Goal: Information Seeking & Learning: Check status

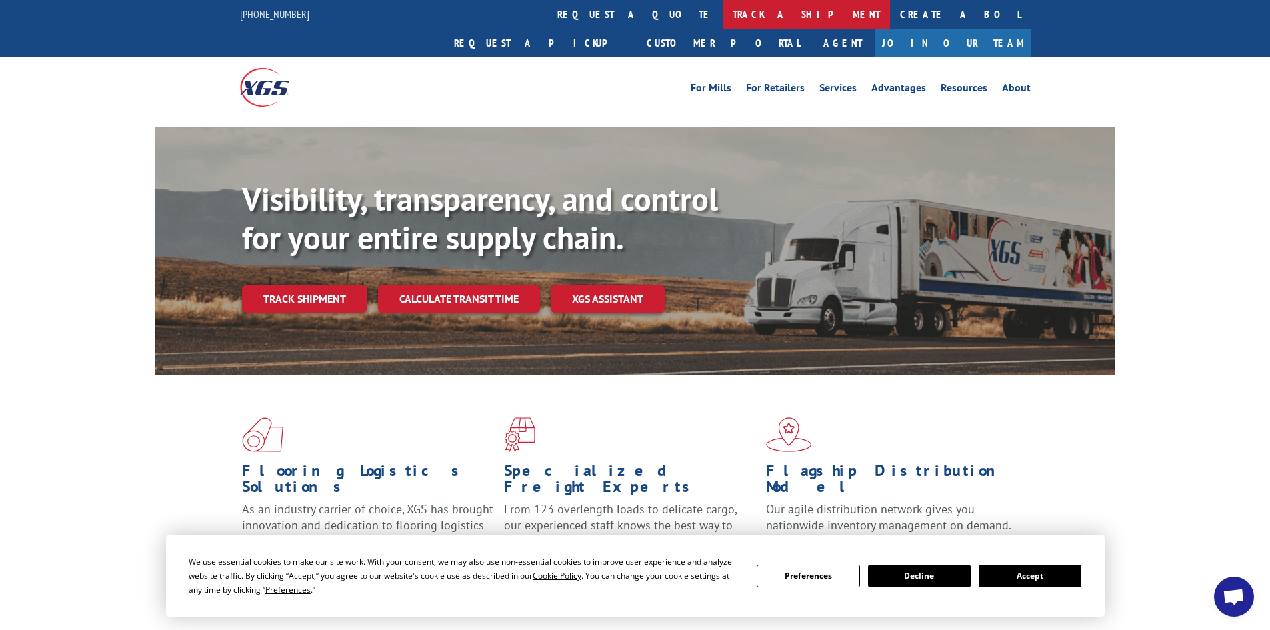
click at [723, 8] on link "track a shipment" at bounding box center [806, 14] width 167 height 29
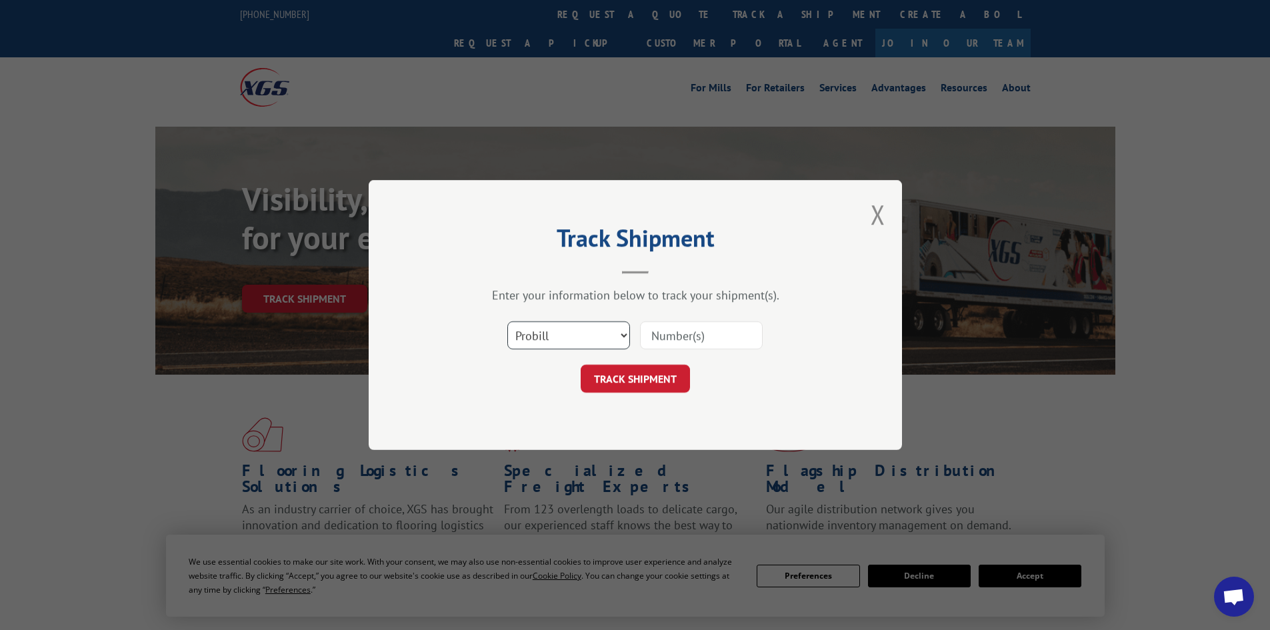
click at [567, 341] on select "Select category... Probill BOL PO" at bounding box center [568, 335] width 123 height 28
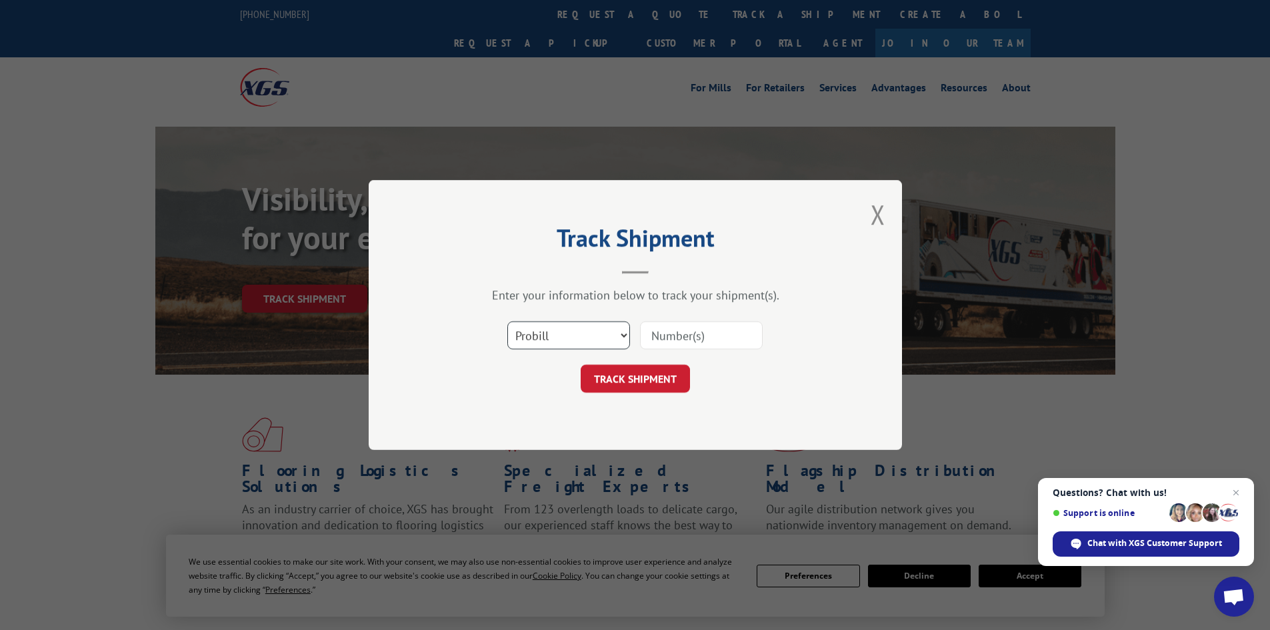
select select "bol"
click at [507, 321] on select "Select category... Probill BOL PO" at bounding box center [568, 335] width 123 height 28
click at [662, 332] on input at bounding box center [701, 335] width 123 height 28
type input "6021728"
click button "TRACK SHIPMENT" at bounding box center [635, 379] width 109 height 28
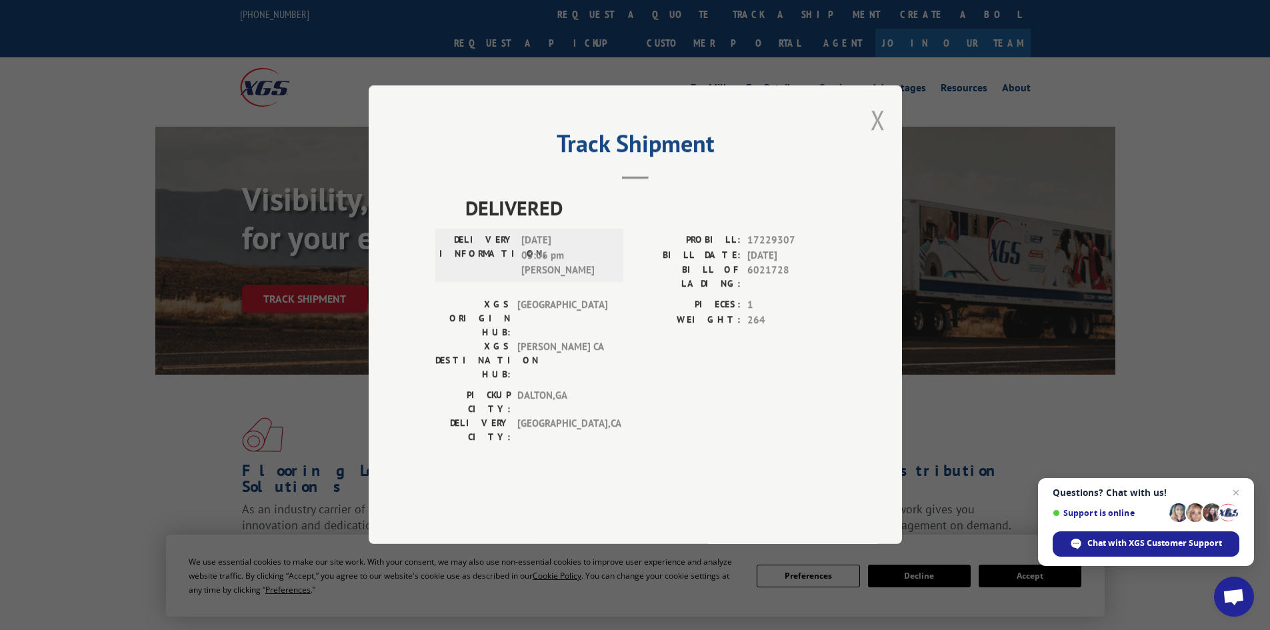
click at [875, 137] on button "Close modal" at bounding box center [878, 119] width 15 height 35
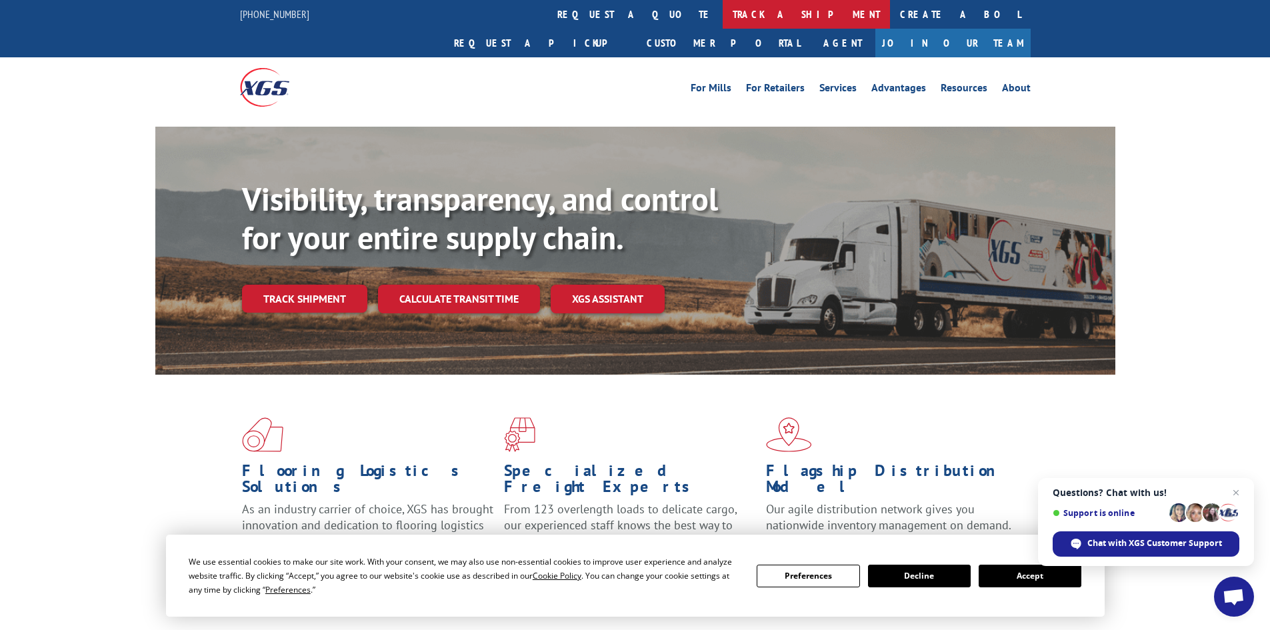
click at [723, 11] on link "track a shipment" at bounding box center [806, 14] width 167 height 29
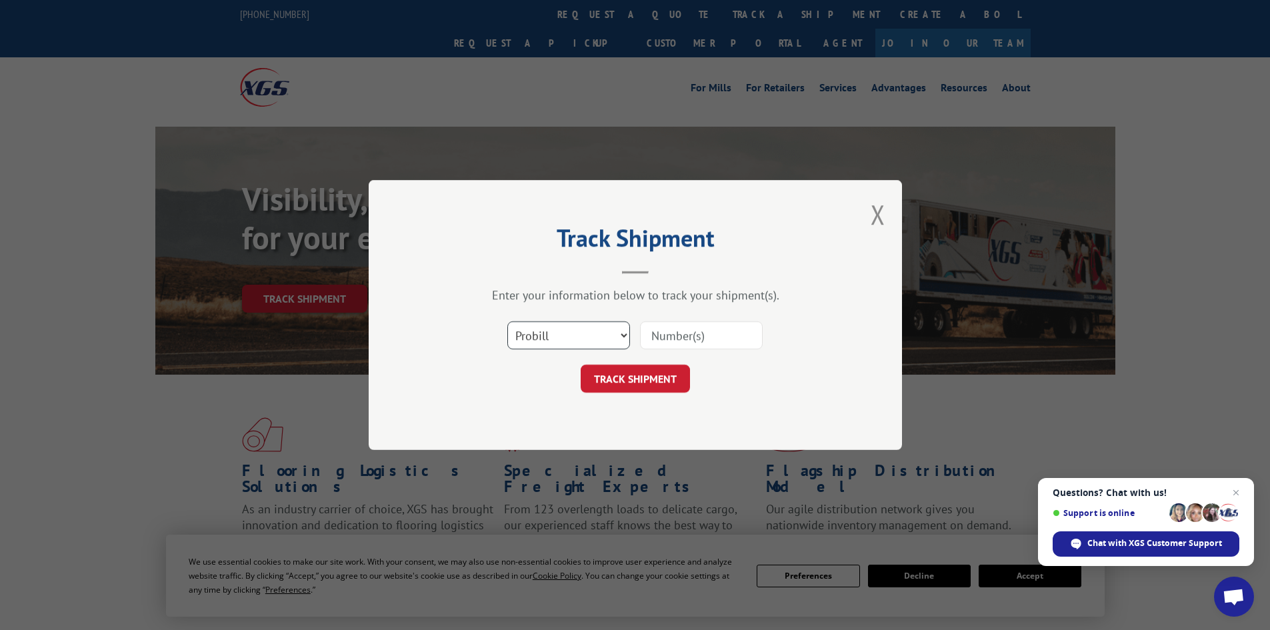
click at [596, 341] on select "Select category... Probill BOL PO" at bounding box center [568, 335] width 123 height 28
select select "bol"
click at [507, 321] on select "Select category... Probill BOL PO" at bounding box center [568, 335] width 123 height 28
click at [717, 325] on input at bounding box center [701, 335] width 123 height 28
type input "5214164"
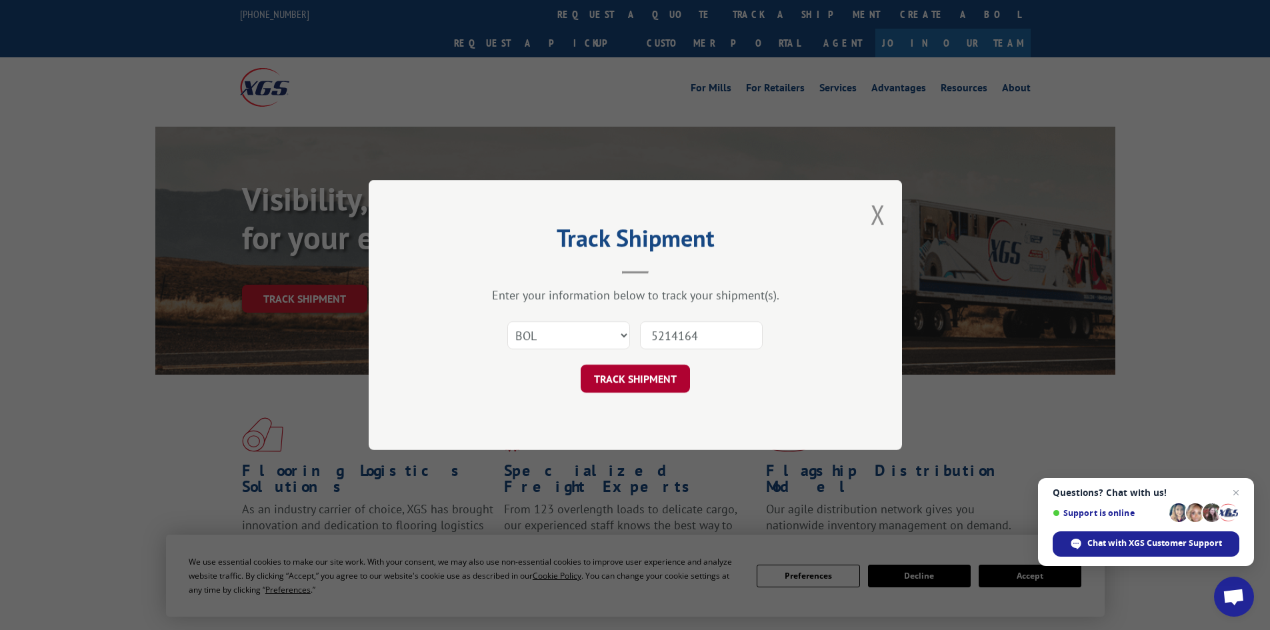
click at [635, 373] on button "TRACK SHIPMENT" at bounding box center [635, 379] width 109 height 28
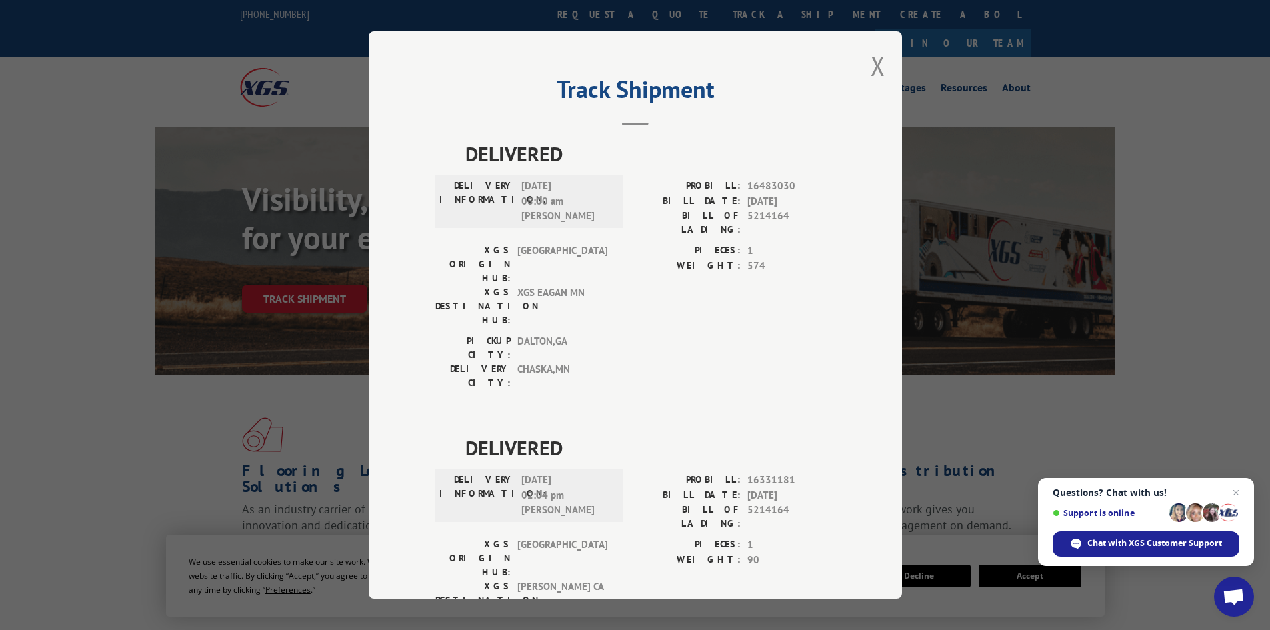
scroll to position [33, 0]
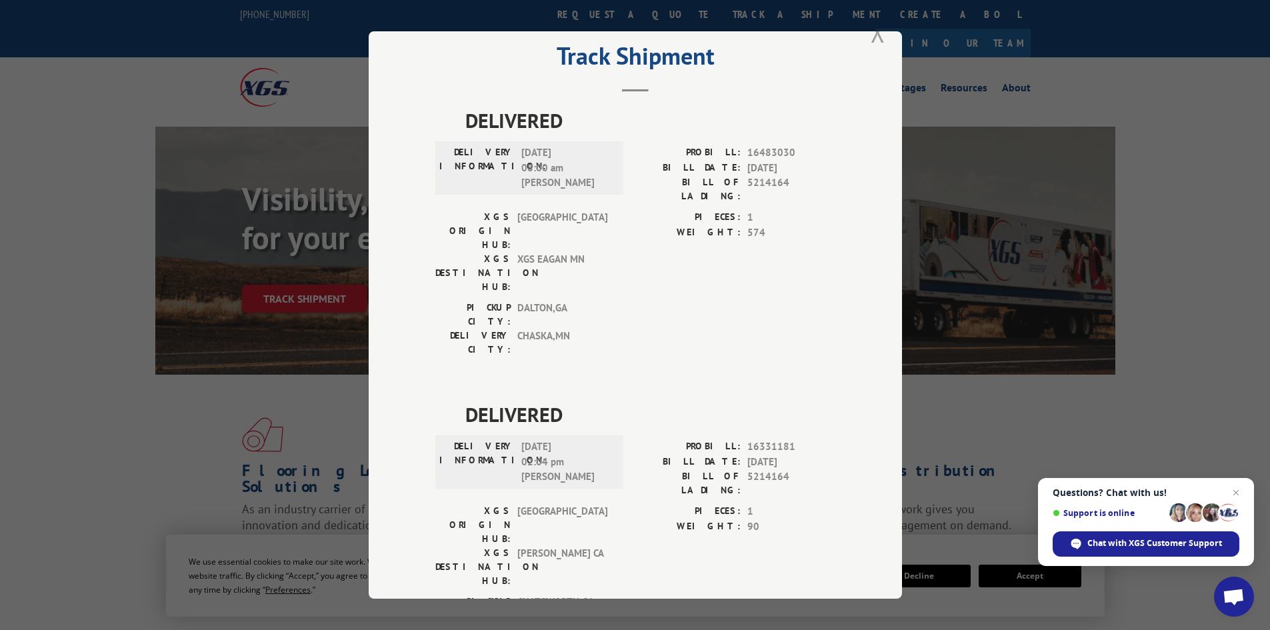
click at [875, 35] on button "Close modal" at bounding box center [878, 32] width 15 height 35
